Goal: Transaction & Acquisition: Purchase product/service

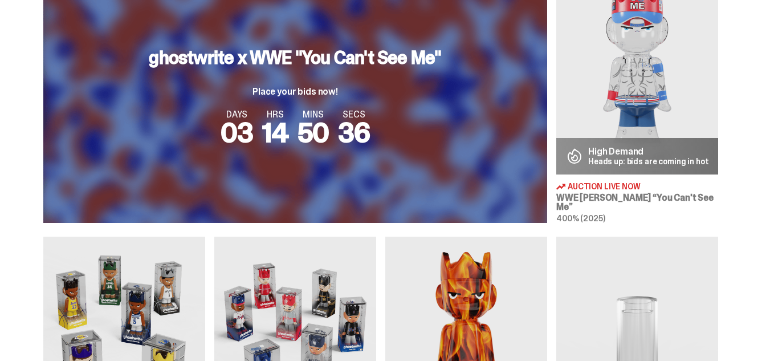
scroll to position [423, 0]
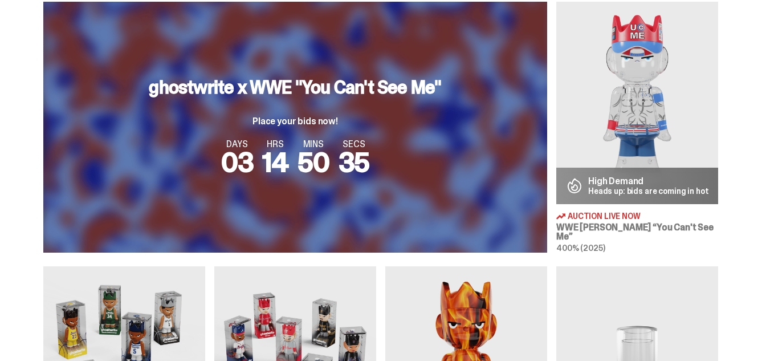
click at [319, 85] on h3 "ghostwrite x WWE "You Can't See Me"" at bounding box center [295, 87] width 293 height 18
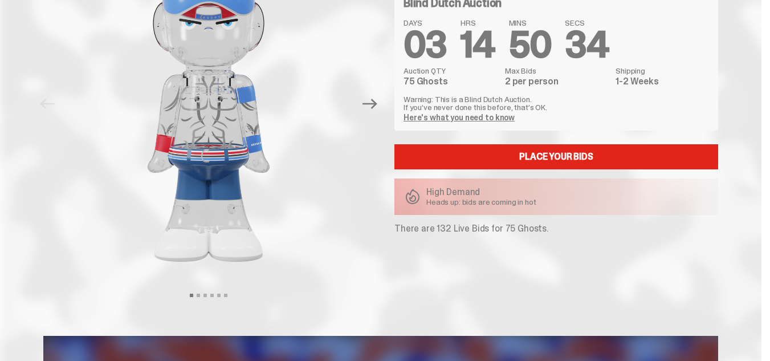
scroll to position [29, 0]
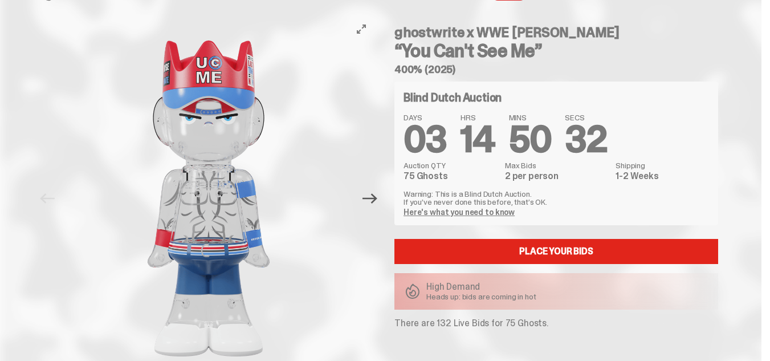
click at [377, 194] on icon "Next" at bounding box center [370, 198] width 15 height 15
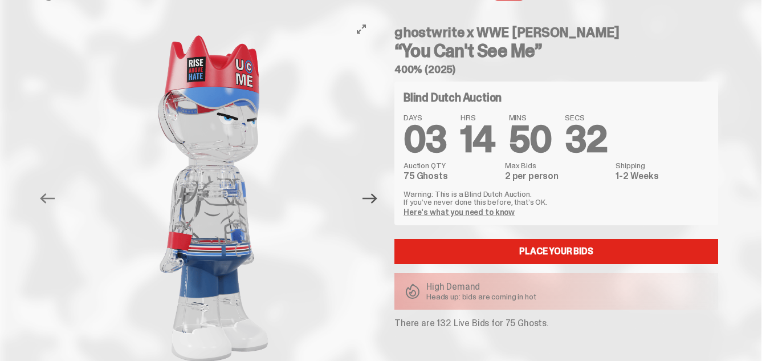
click at [377, 194] on icon "Next" at bounding box center [370, 198] width 15 height 15
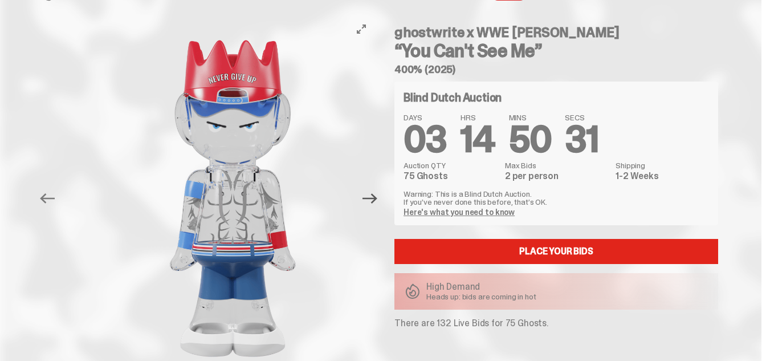
click at [377, 194] on icon "Next" at bounding box center [370, 198] width 15 height 15
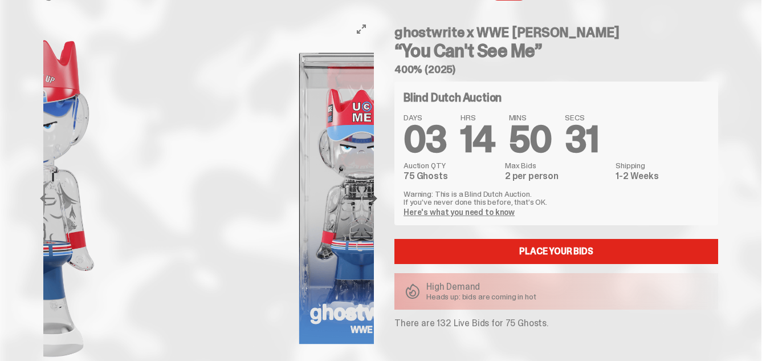
click at [377, 194] on icon "Next" at bounding box center [370, 198] width 15 height 15
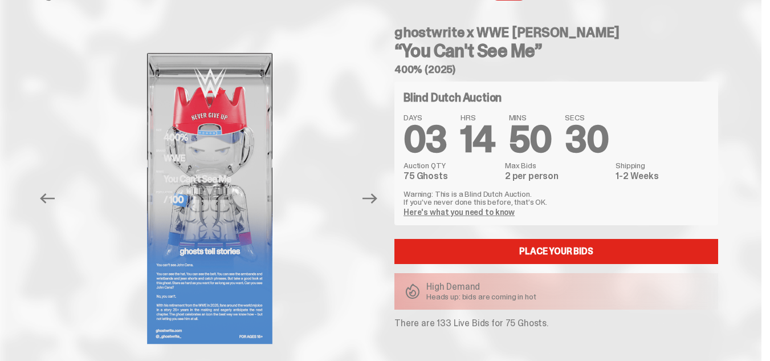
click at [377, 194] on icon "Next" at bounding box center [370, 198] width 15 height 15
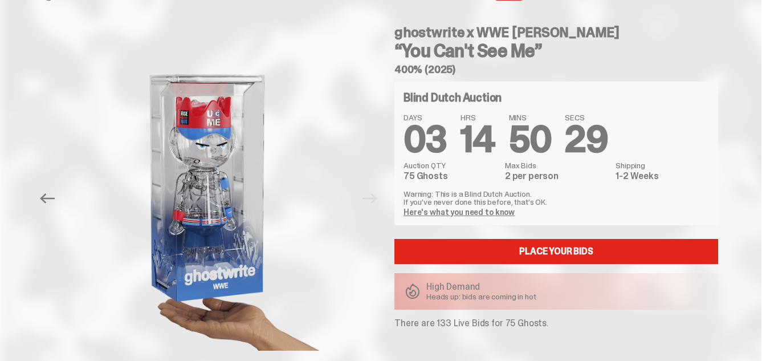
click at [374, 194] on div at bounding box center [208, 199] width 331 height 364
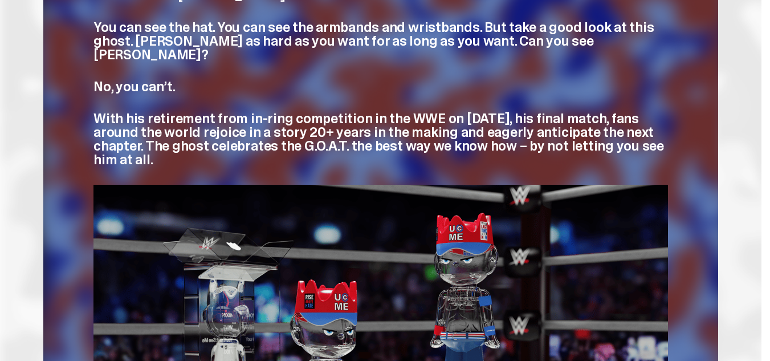
scroll to position [0, 0]
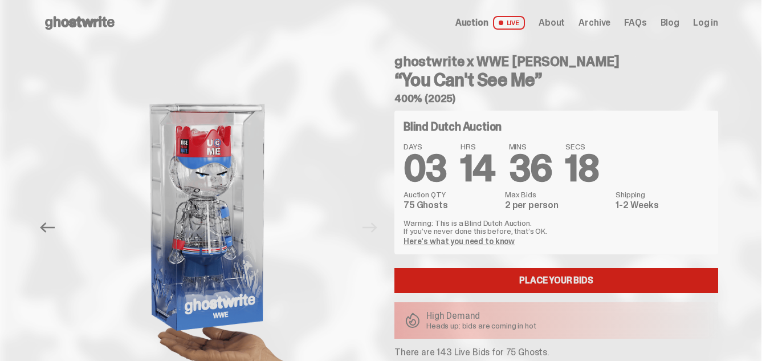
click at [540, 272] on link "Place your Bids" at bounding box center [557, 280] width 324 height 25
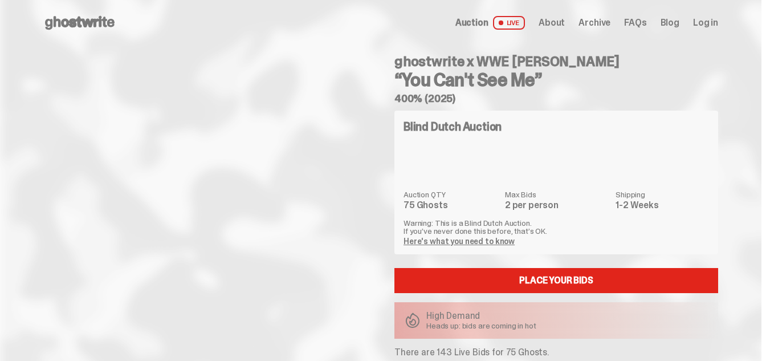
click at [448, 242] on link "Here's what you need to know" at bounding box center [459, 241] width 111 height 10
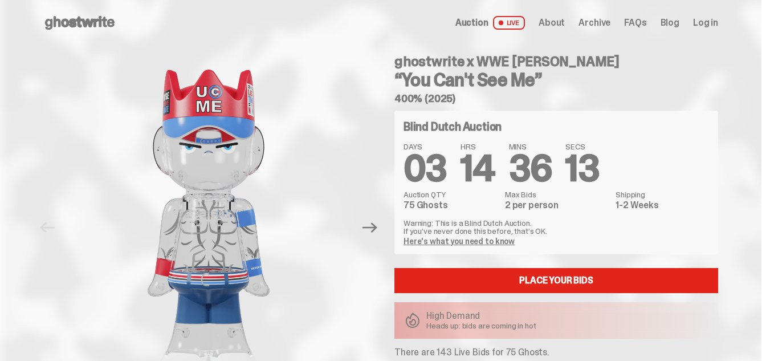
click at [448, 242] on link "Here's what you need to know" at bounding box center [459, 241] width 111 height 10
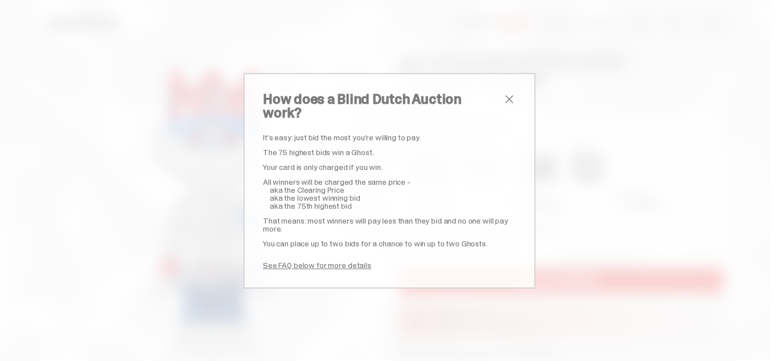
click at [445, 242] on div "It’s easy: just bid the most you’re willing to pay. The 75 highest bids win a G…" at bounding box center [389, 201] width 253 height 136
click at [512, 99] on div "How does a Blind Dutch Auction work? It’s easy: just bid the most you’re willin…" at bounding box center [389, 181] width 292 height 216
click at [510, 104] on span "close" at bounding box center [509, 99] width 14 height 14
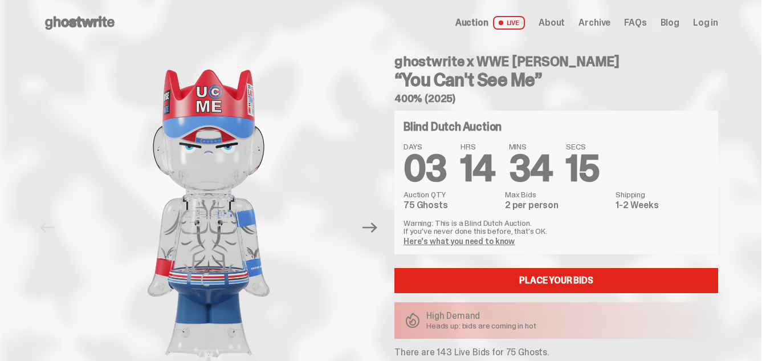
click at [115, 25] on use at bounding box center [80, 23] width 70 height 14
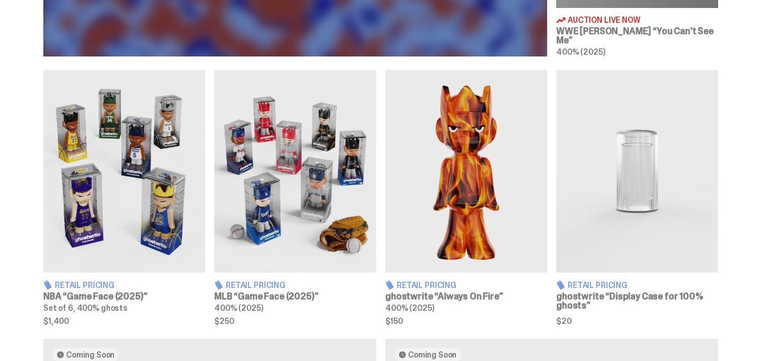
scroll to position [627, 0]
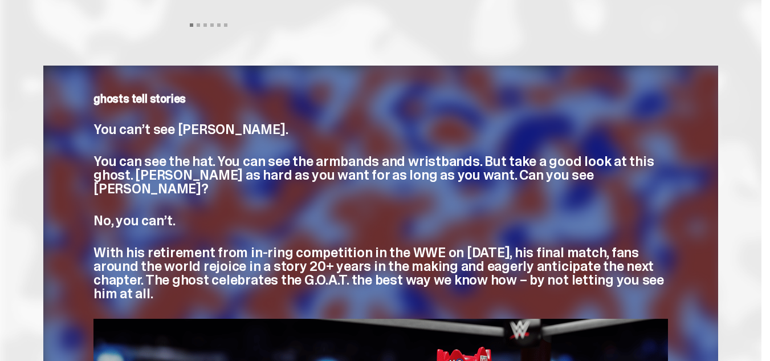
scroll to position [411, 0]
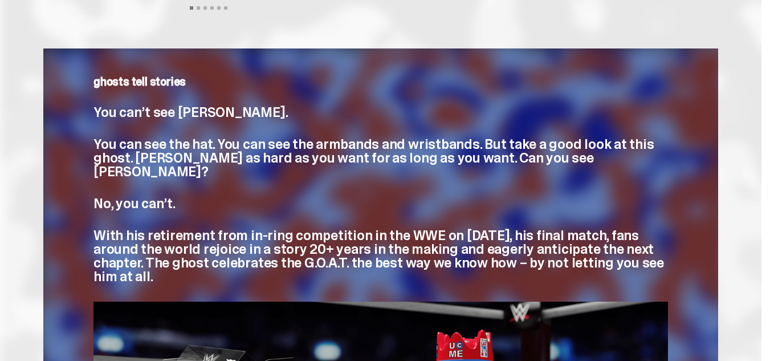
drag, startPoint x: 99, startPoint y: 110, endPoint x: 157, endPoint y: 265, distance: 165.3
click at [157, 265] on div "ghosts tell stories You can’t see [PERSON_NAME]. You can see the hat. You can s…" at bounding box center [381, 180] width 575 height 208
copy div "You can’t see [PERSON_NAME]. You can see the hat. You can see the armbands and …"
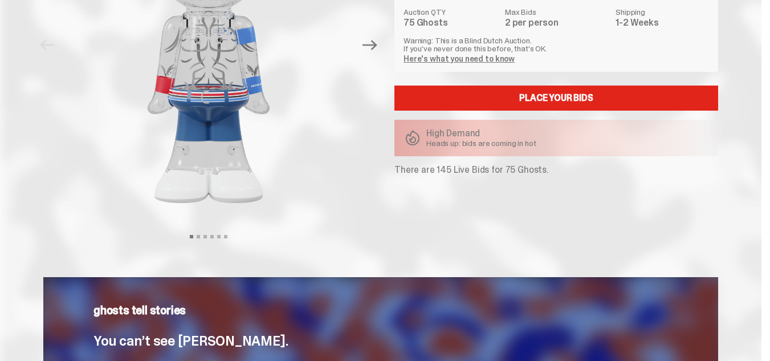
scroll to position [0, 0]
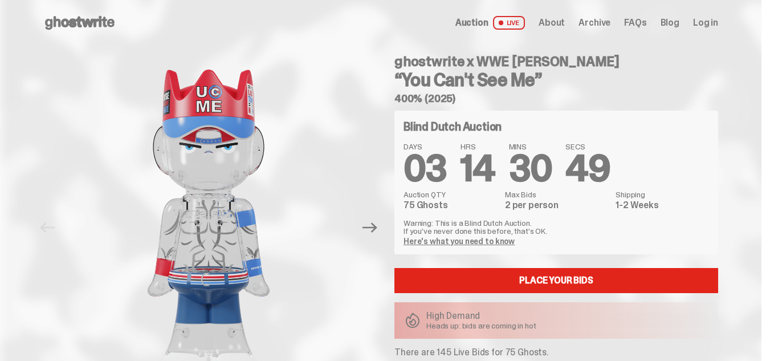
click at [523, 130] on div "Blind Dutch Auction" at bounding box center [557, 127] width 306 height 14
